Goal: Information Seeking & Learning: Learn about a topic

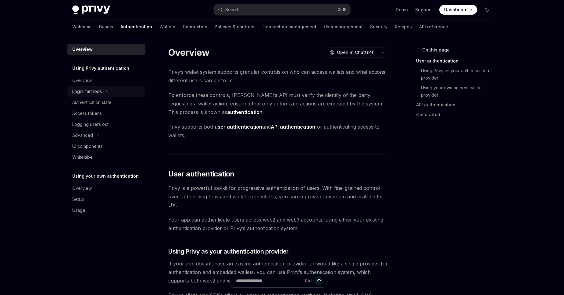
click at [105, 91] on button "Login methods" at bounding box center [106, 91] width 78 height 11
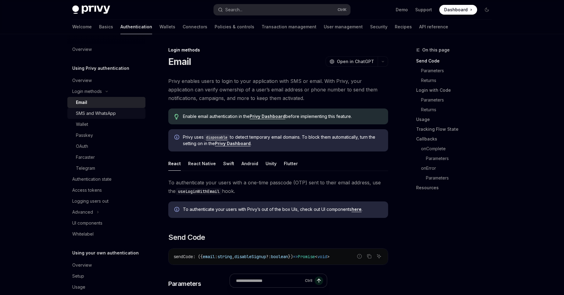
click at [90, 118] on link "SMS and WhatsApp" at bounding box center [106, 113] width 78 height 11
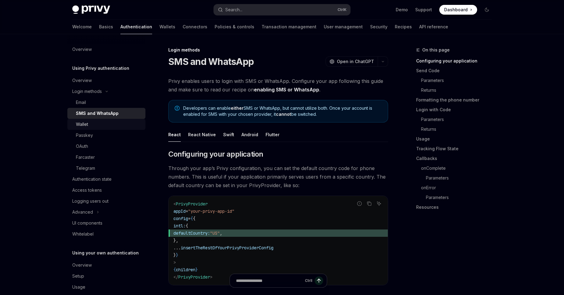
click at [89, 125] on div "Wallet" at bounding box center [109, 124] width 66 height 7
type textarea "*"
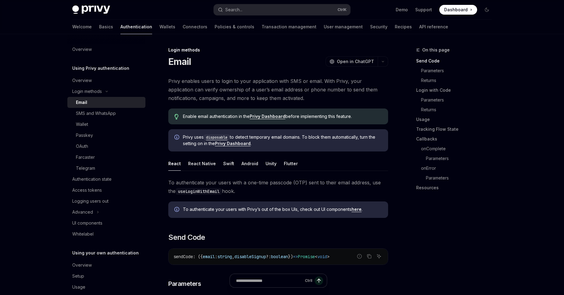
click at [454, 11] on span "Dashboard" at bounding box center [455, 10] width 23 height 6
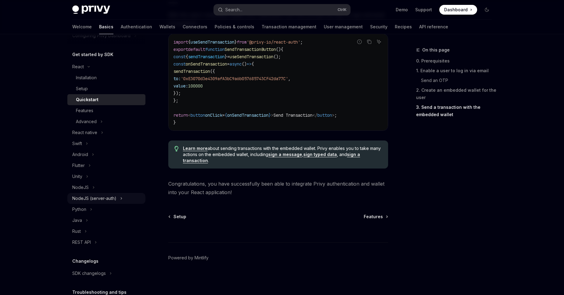
scroll to position [106, 0]
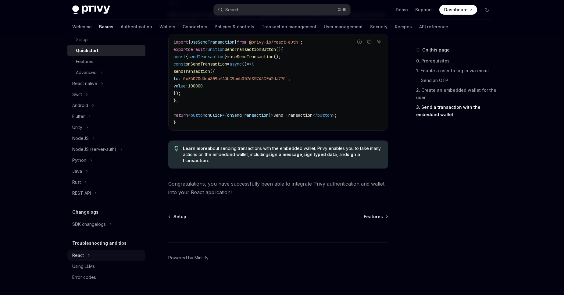
click at [98, 256] on button "React" at bounding box center [106, 255] width 78 height 11
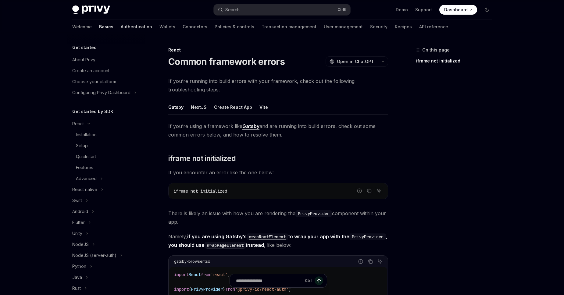
click at [121, 27] on link "Authentication" at bounding box center [136, 26] width 31 height 15
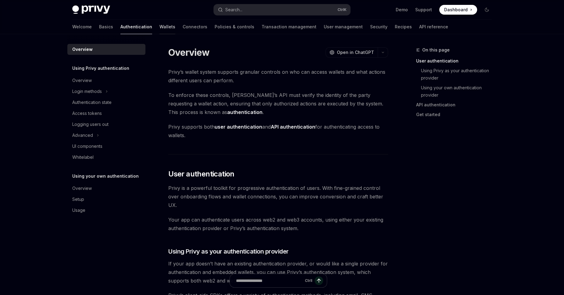
click at [159, 24] on link "Wallets" at bounding box center [167, 26] width 16 height 15
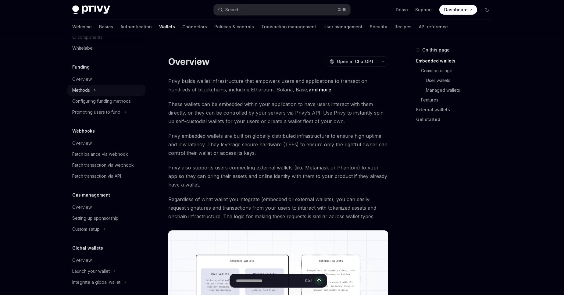
scroll to position [228, 0]
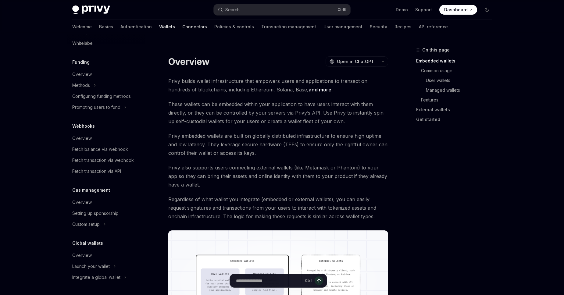
click at [182, 27] on link "Connectors" at bounding box center [194, 26] width 25 height 15
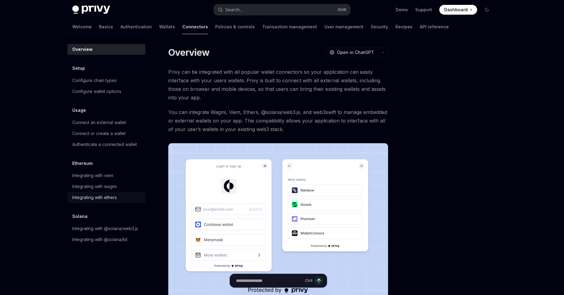
click at [109, 196] on div "Integrating with ethers" at bounding box center [94, 197] width 44 height 7
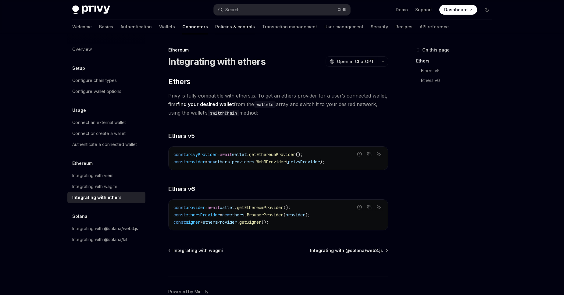
click at [215, 29] on link "Policies & controls" at bounding box center [235, 26] width 40 height 15
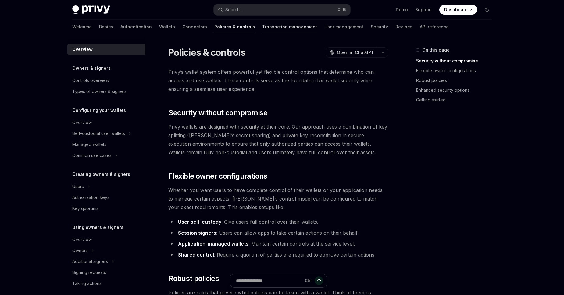
click at [262, 32] on link "Transaction management" at bounding box center [289, 26] width 55 height 15
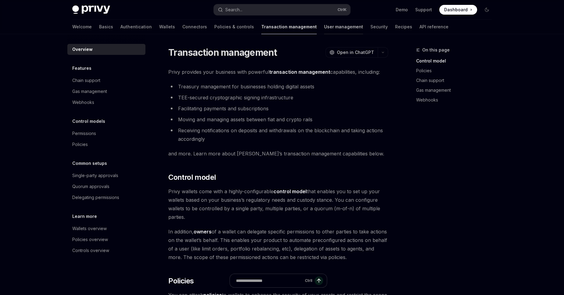
click at [324, 28] on link "User management" at bounding box center [343, 26] width 39 height 15
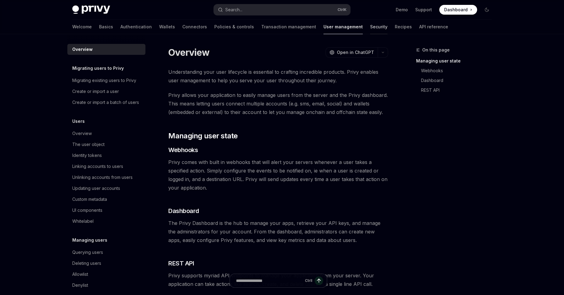
click at [370, 28] on link "Security" at bounding box center [378, 26] width 17 height 15
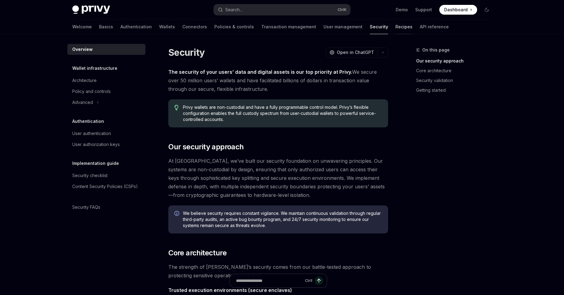
click at [395, 23] on link "Recipes" at bounding box center [403, 26] width 17 height 15
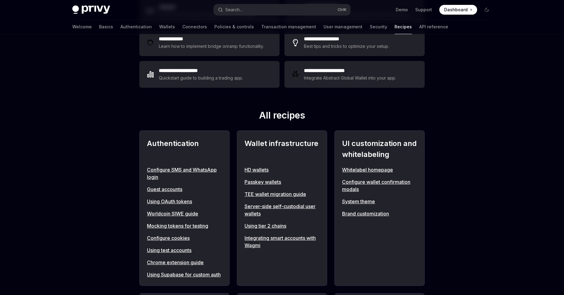
scroll to position [139, 0]
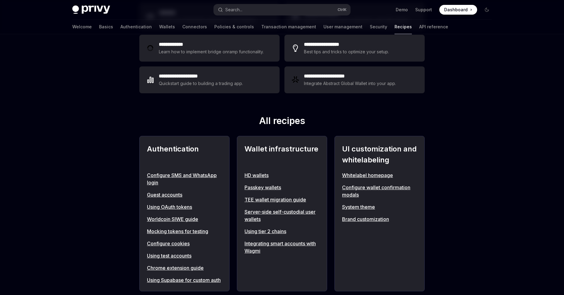
click at [373, 174] on link "Whitelabel homepage" at bounding box center [379, 175] width 75 height 7
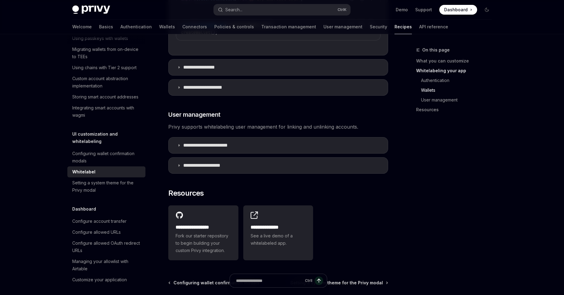
scroll to position [794, 0]
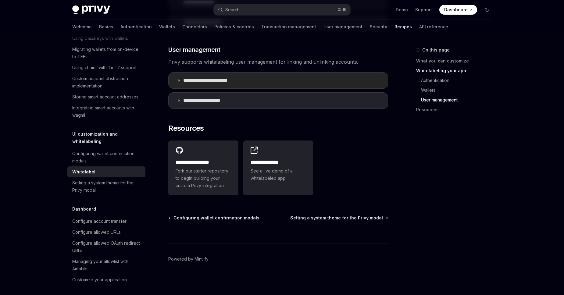
click at [191, 78] on p "**********" at bounding box center [211, 80] width 56 height 6
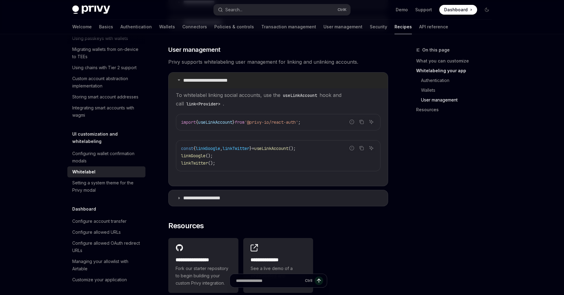
click at [191, 78] on p "**********" at bounding box center [211, 80] width 56 height 6
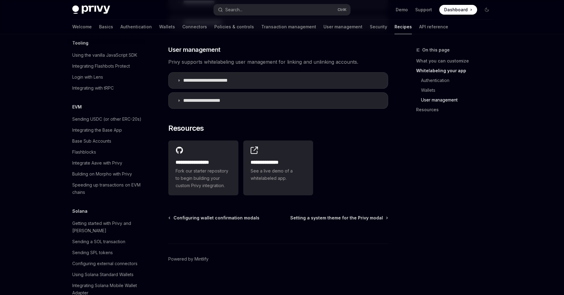
scroll to position [808, 0]
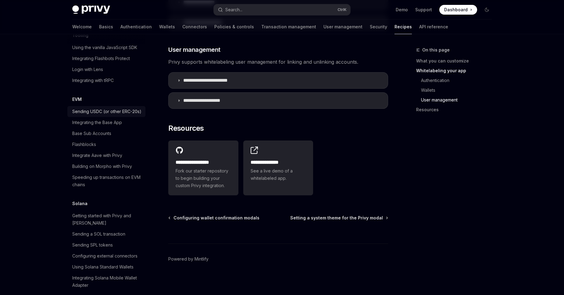
click at [134, 108] on div "Sending USDC (or other ERC-20s)" at bounding box center [106, 111] width 69 height 7
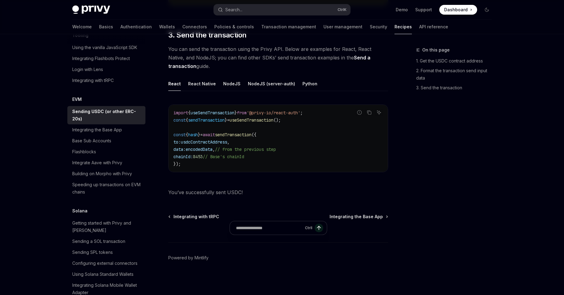
type textarea "*"
